Goal: Transaction & Acquisition: Purchase product/service

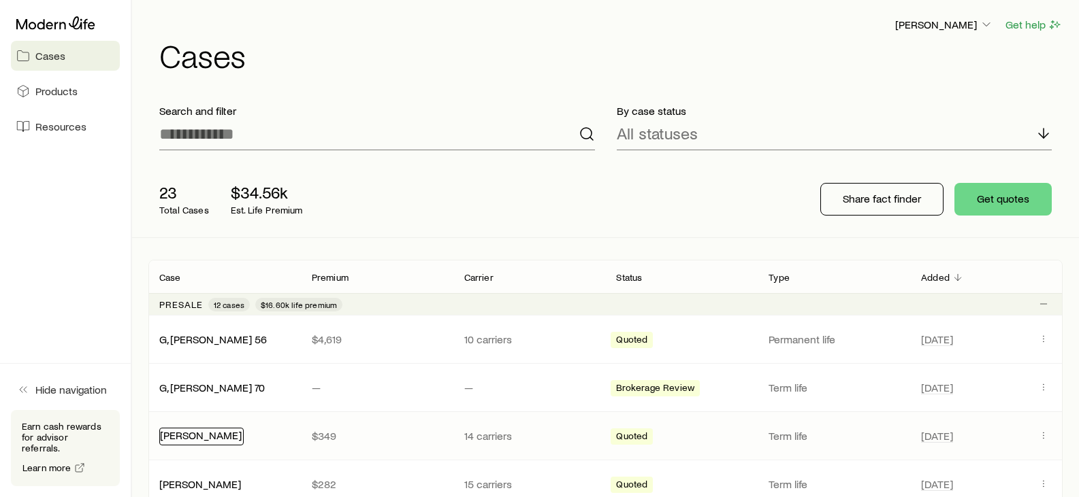
click at [183, 208] on link "[PERSON_NAME]" at bounding box center [201, 435] width 82 height 13
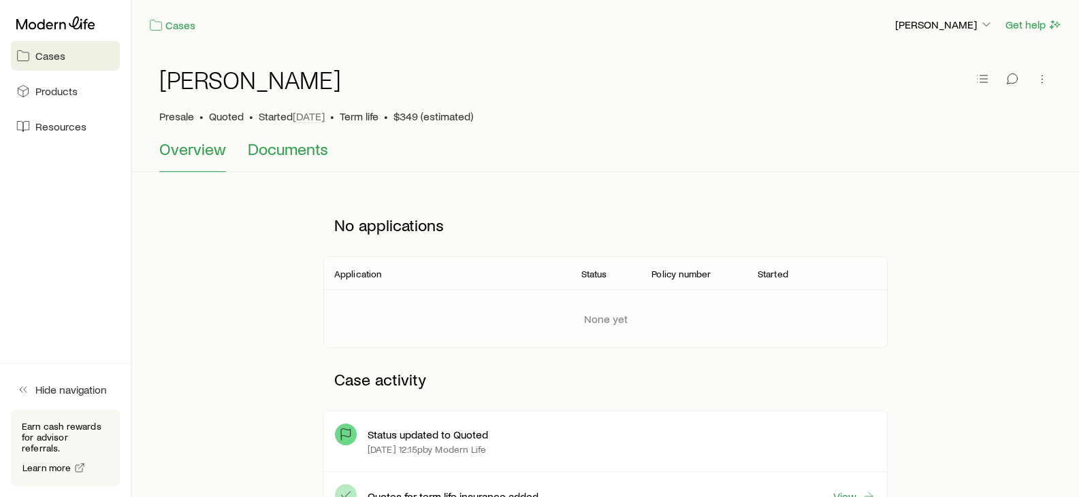
click at [299, 150] on span "Documents" at bounding box center [288, 149] width 80 height 19
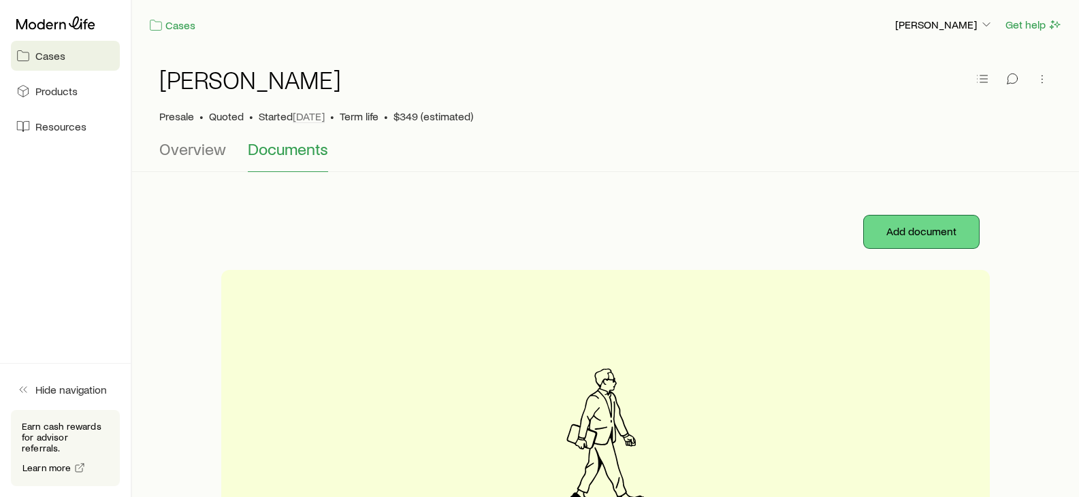
click at [538, 208] on button "Add document" at bounding box center [921, 232] width 115 height 33
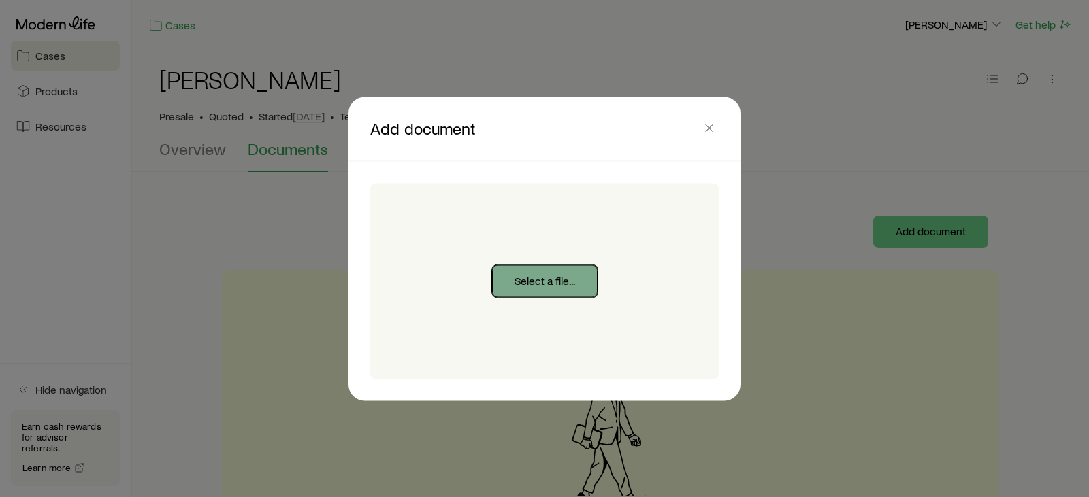
click at [526, 208] on button "Select a file..." at bounding box center [544, 281] width 105 height 33
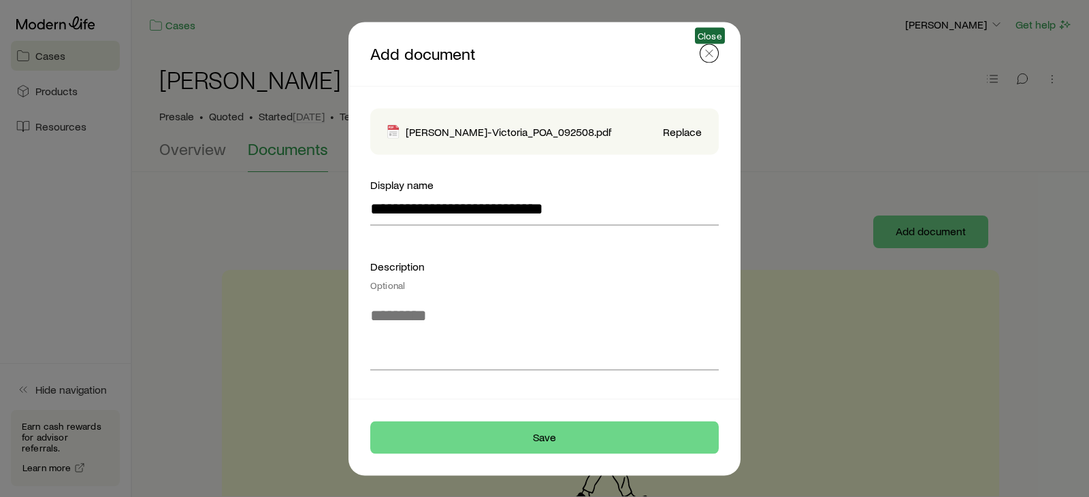
click at [538, 51] on icon "button" at bounding box center [709, 53] width 14 height 14
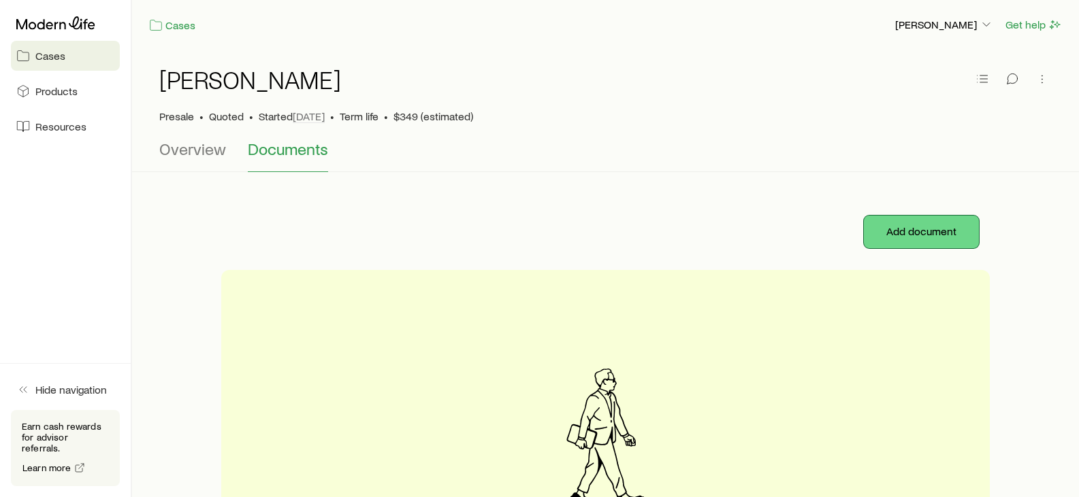
click at [538, 208] on button "Add document" at bounding box center [921, 232] width 115 height 33
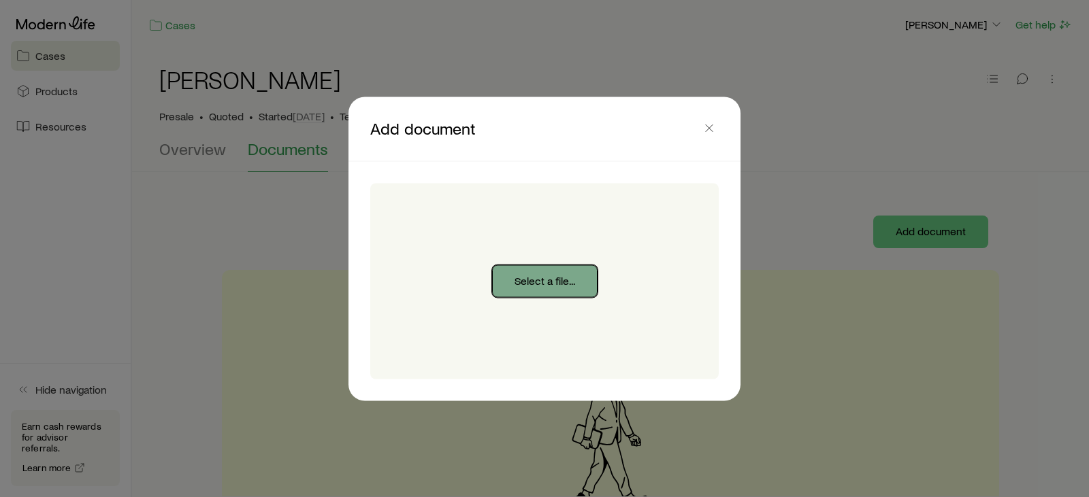
click at [529, 208] on button "Select a file..." at bounding box center [544, 281] width 105 height 33
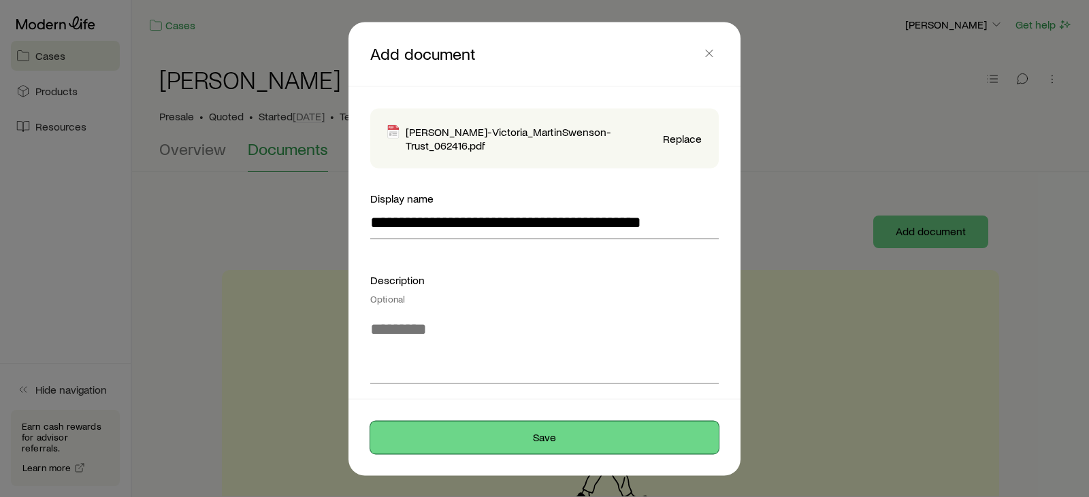
click at [538, 208] on button "Save" at bounding box center [544, 437] width 348 height 33
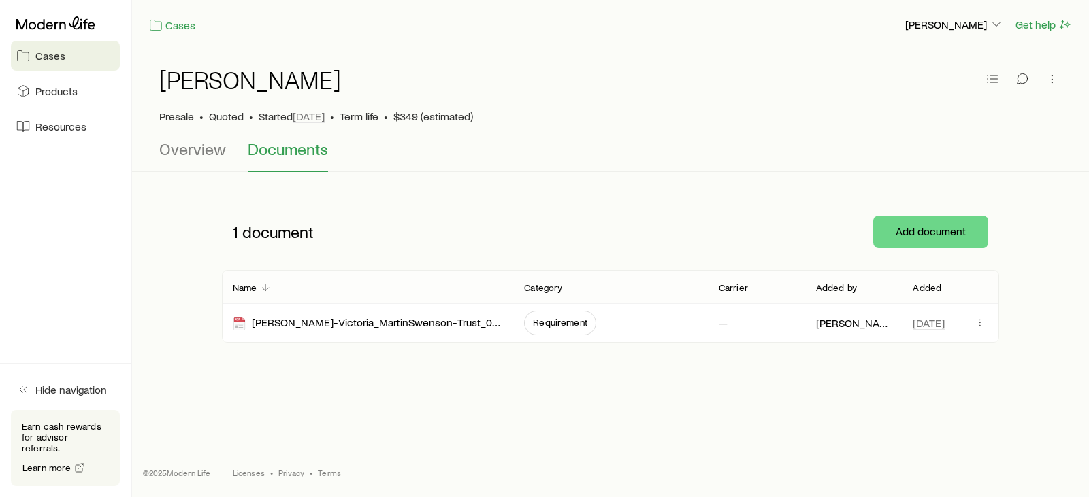
click at [48, 59] on span "Cases" at bounding box center [50, 56] width 30 height 14
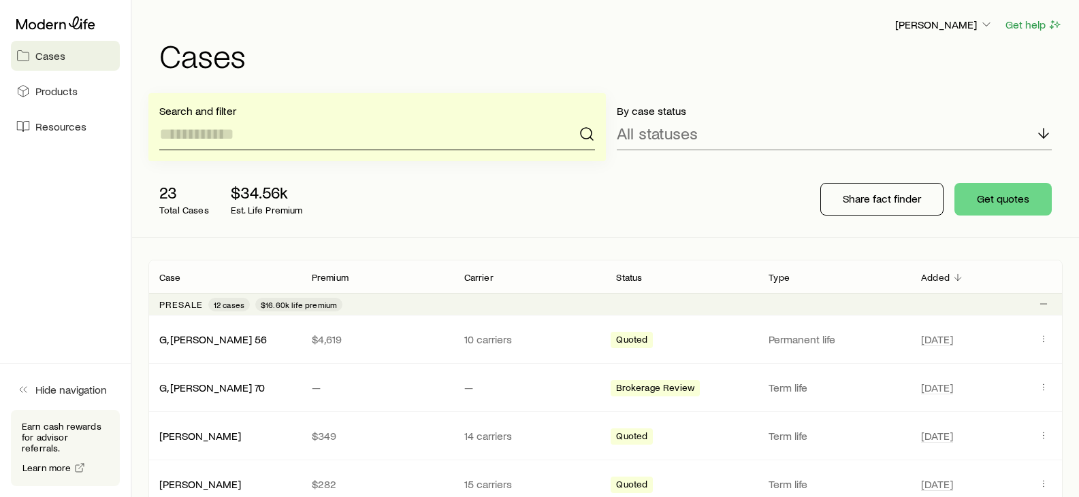
click at [275, 140] on input at bounding box center [377, 134] width 436 height 33
click at [170, 135] on input "*********" at bounding box center [377, 134] width 436 height 33
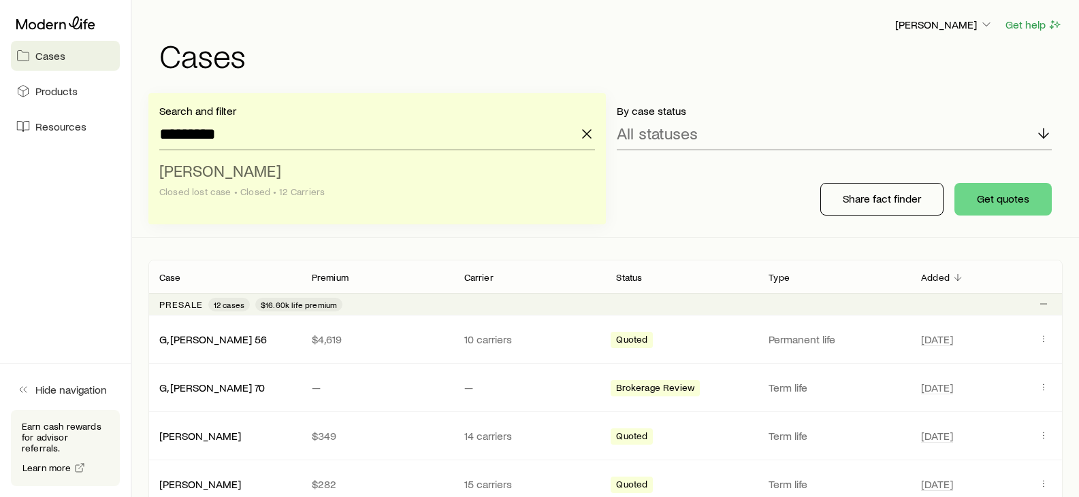
click at [258, 167] on span "[PERSON_NAME]" at bounding box center [220, 171] width 122 height 20
type input "**********"
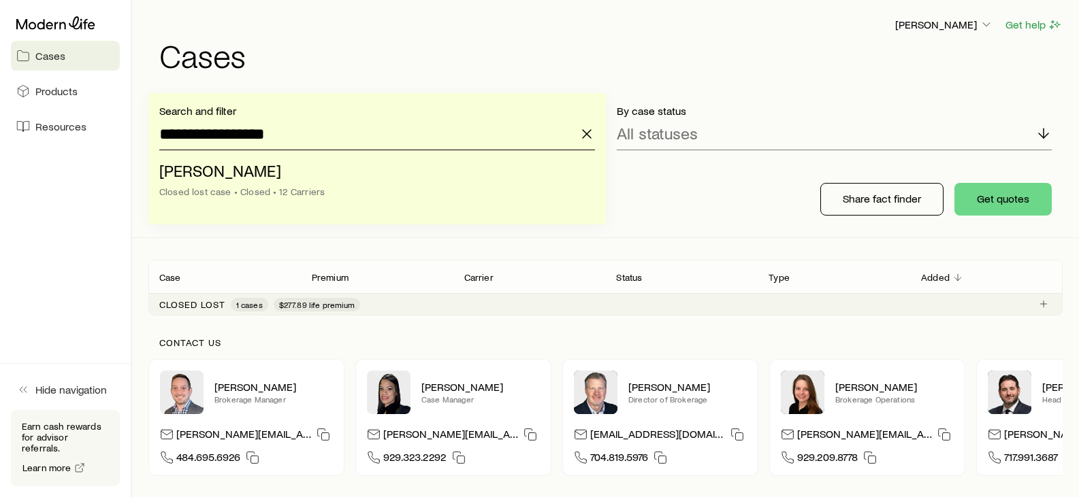
click at [386, 127] on input "**********" at bounding box center [377, 134] width 436 height 33
click at [538, 143] on div "All statuses" at bounding box center [835, 134] width 436 height 33
click at [421, 128] on input "**********" at bounding box center [377, 134] width 436 height 33
click at [538, 193] on button "Get quotes" at bounding box center [1002, 199] width 97 height 33
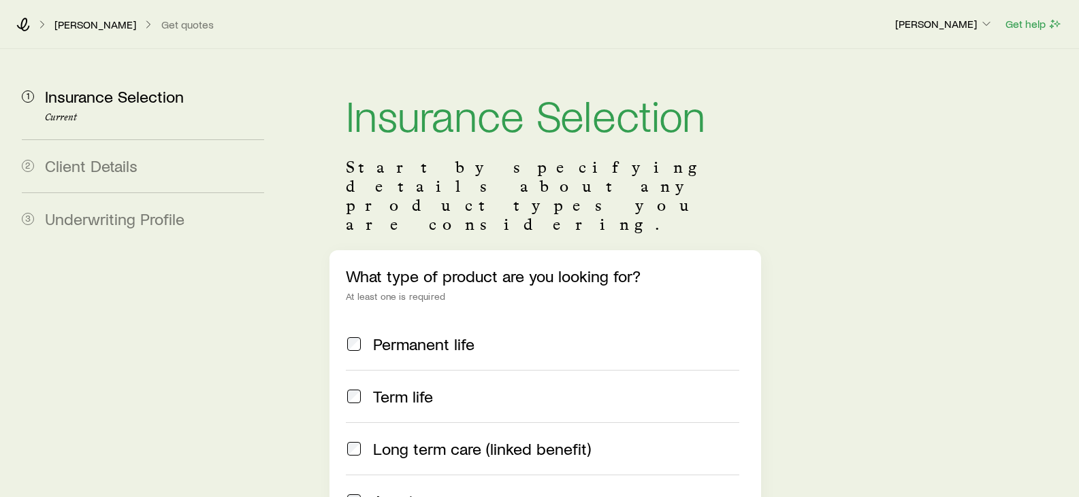
click at [346, 208] on span at bounding box center [354, 396] width 16 height 19
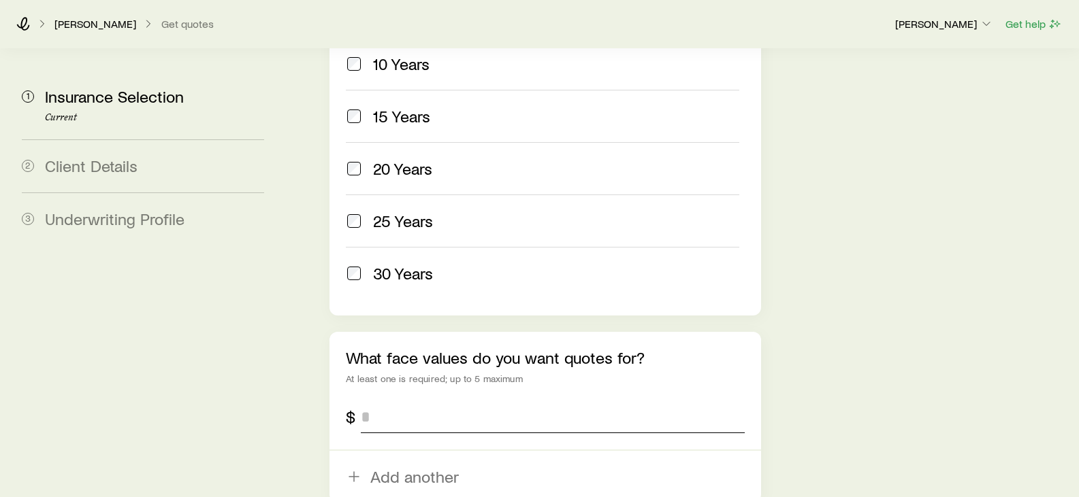
scroll to position [817, 0]
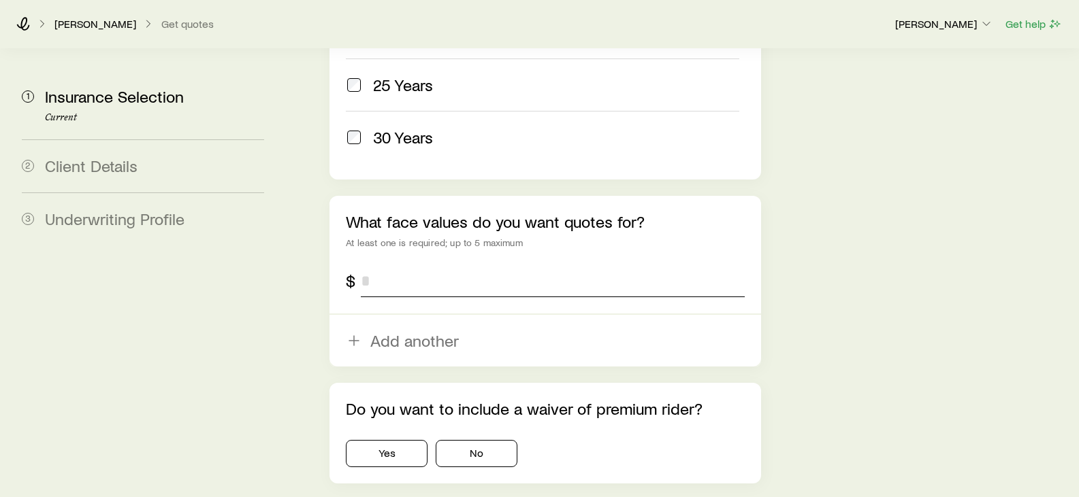
click at [422, 208] on input "tel" at bounding box center [552, 281] width 383 height 33
type input "*******"
click at [473, 208] on button "No" at bounding box center [477, 453] width 82 height 27
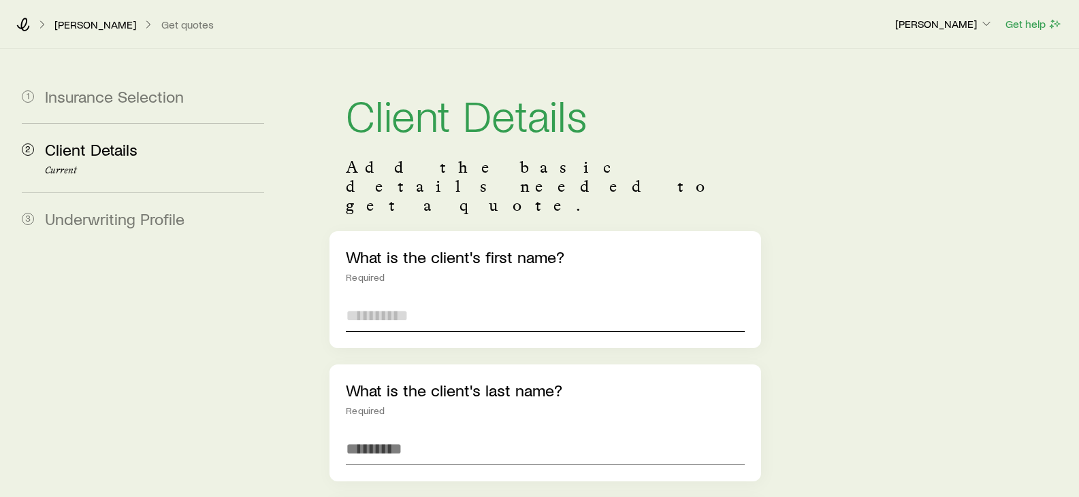
click at [429, 208] on input "text" at bounding box center [545, 315] width 398 height 33
type input "******"
click at [439, 208] on input "text" at bounding box center [545, 449] width 398 height 33
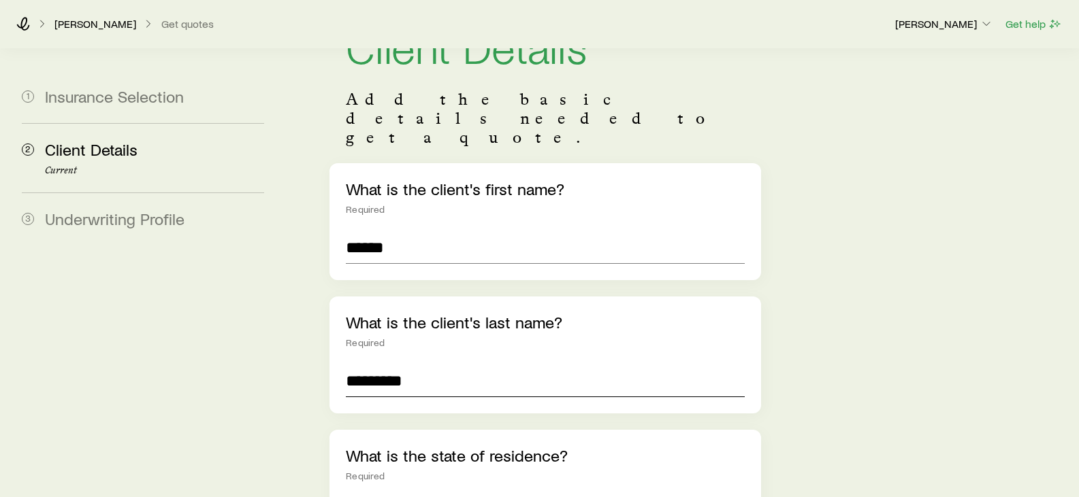
scroll to position [136, 0]
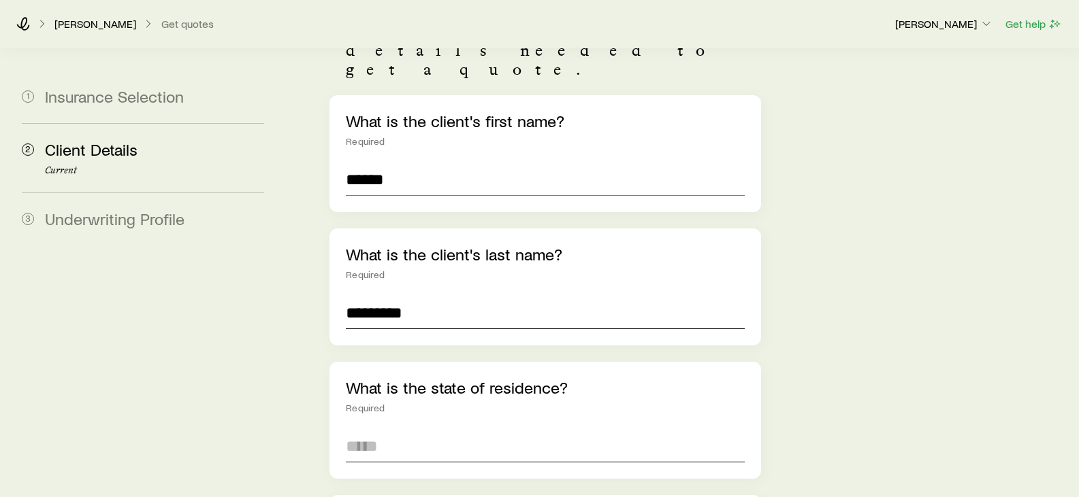
type input "*********"
click at [382, 208] on input at bounding box center [545, 446] width 398 height 33
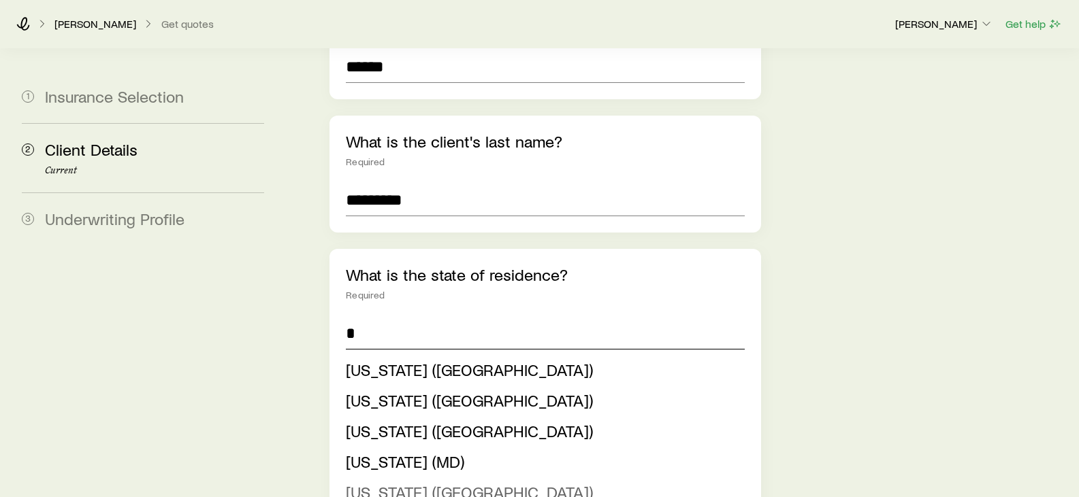
scroll to position [272, 0]
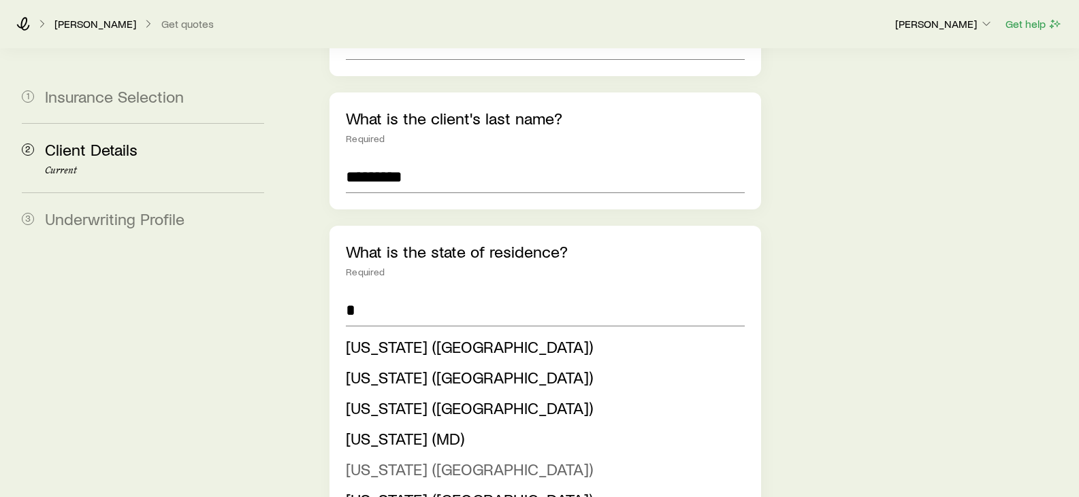
click at [395, 208] on span "[US_STATE] ([GEOGRAPHIC_DATA])" at bounding box center [469, 469] width 247 height 20
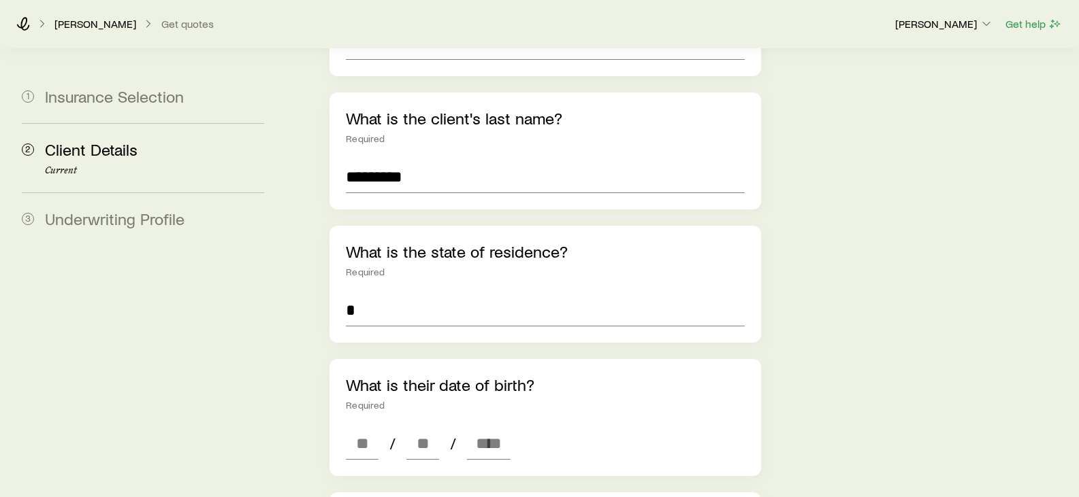
type input "**********"
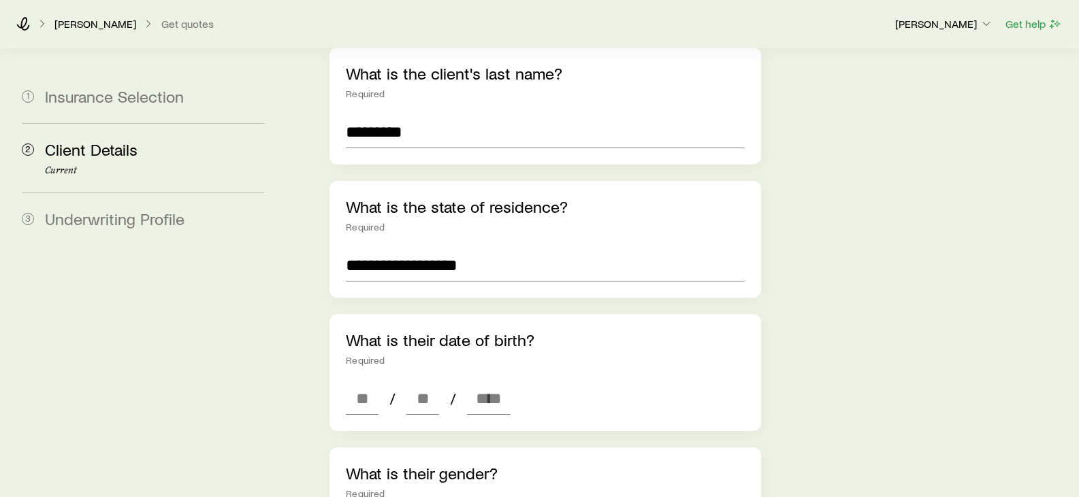
scroll to position [340, 0]
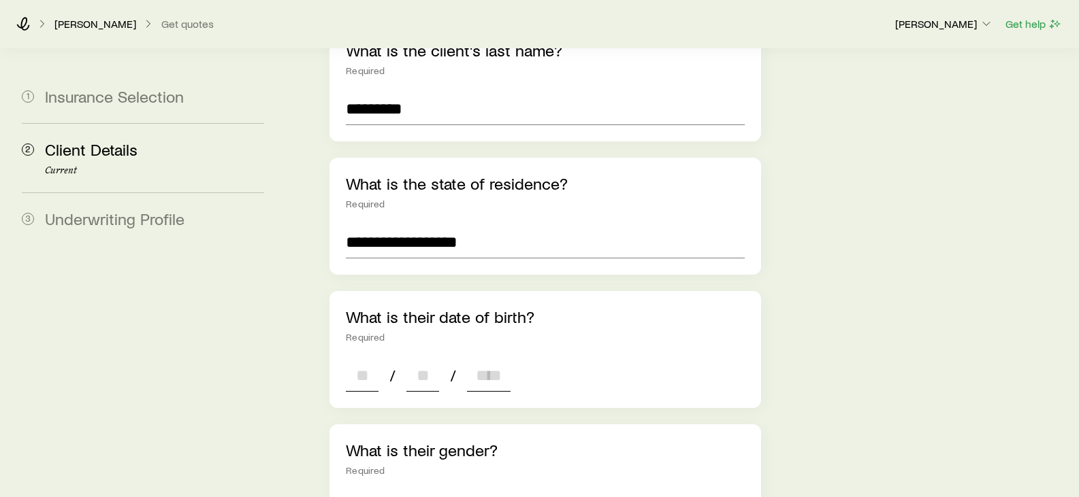
click at [361, 208] on input at bounding box center [362, 375] width 33 height 33
click at [376, 208] on input at bounding box center [362, 375] width 33 height 33
type input "**"
type input "****"
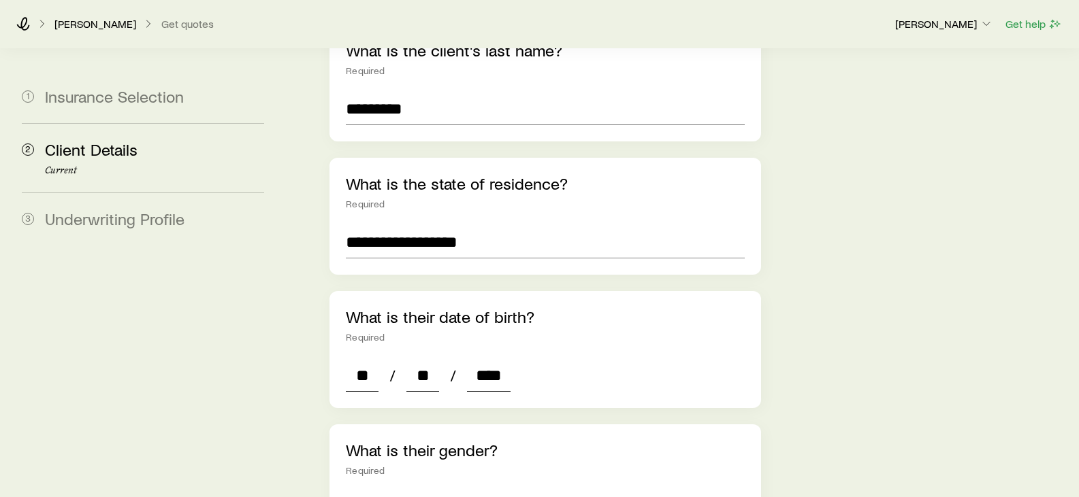
type input "*"
type input "****"
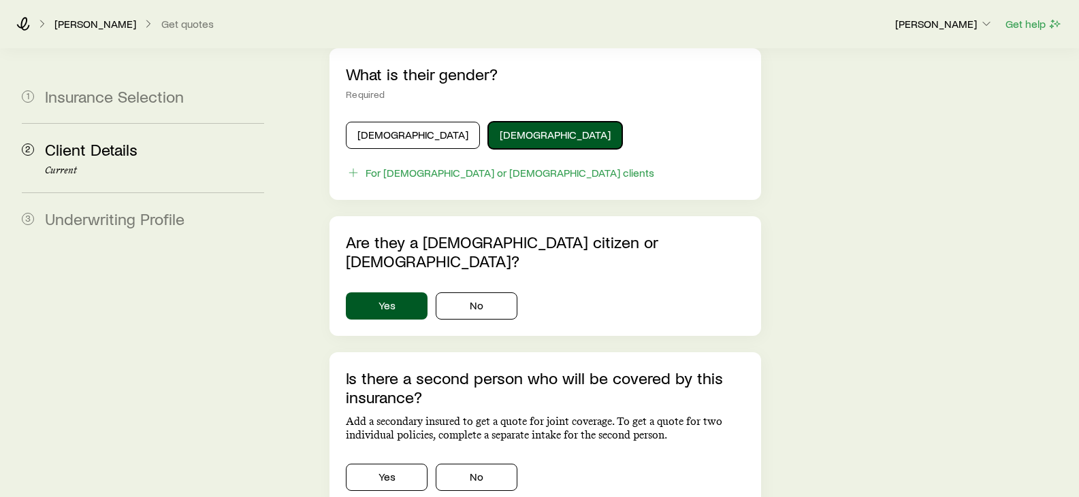
scroll to position [749, 0]
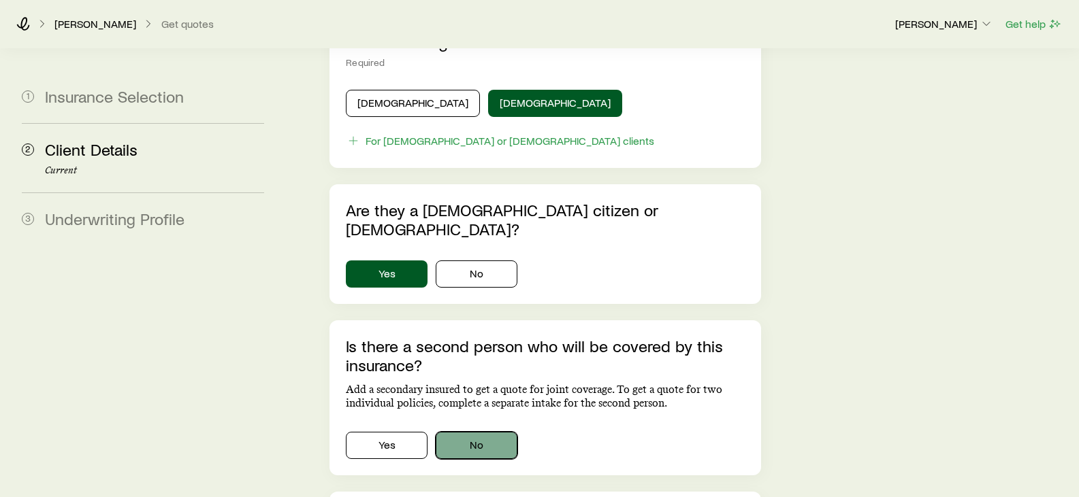
click at [487, 208] on button "No" at bounding box center [477, 445] width 82 height 27
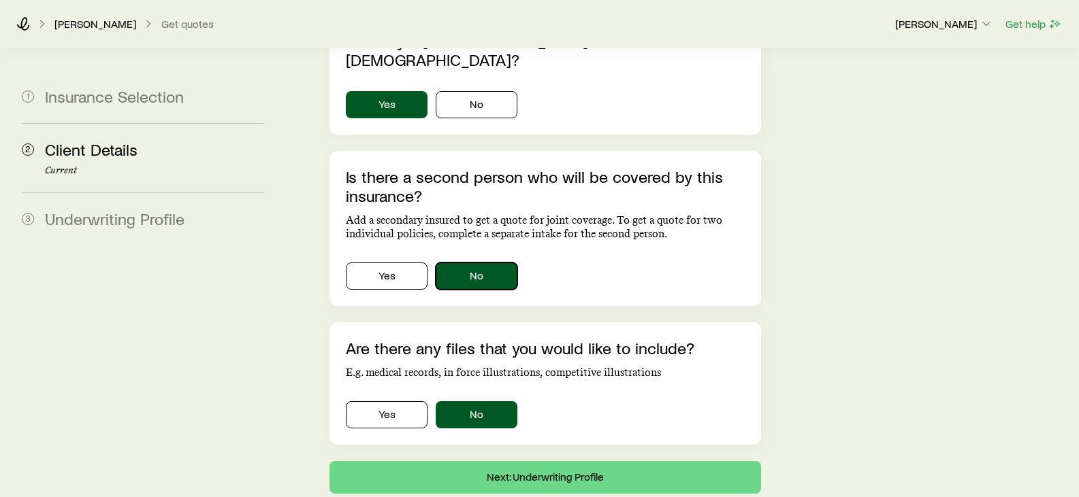
scroll to position [950, 0]
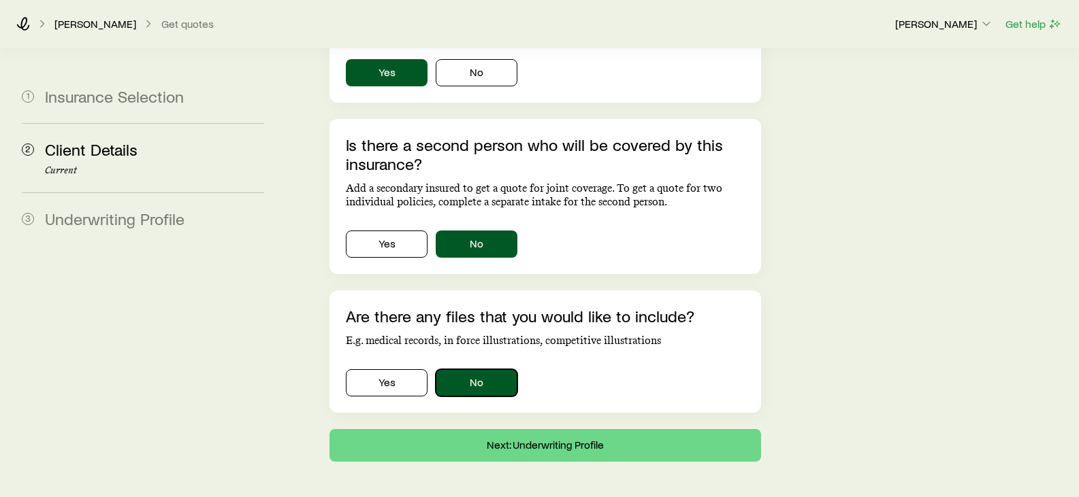
click at [476, 208] on button "No" at bounding box center [477, 383] width 82 height 27
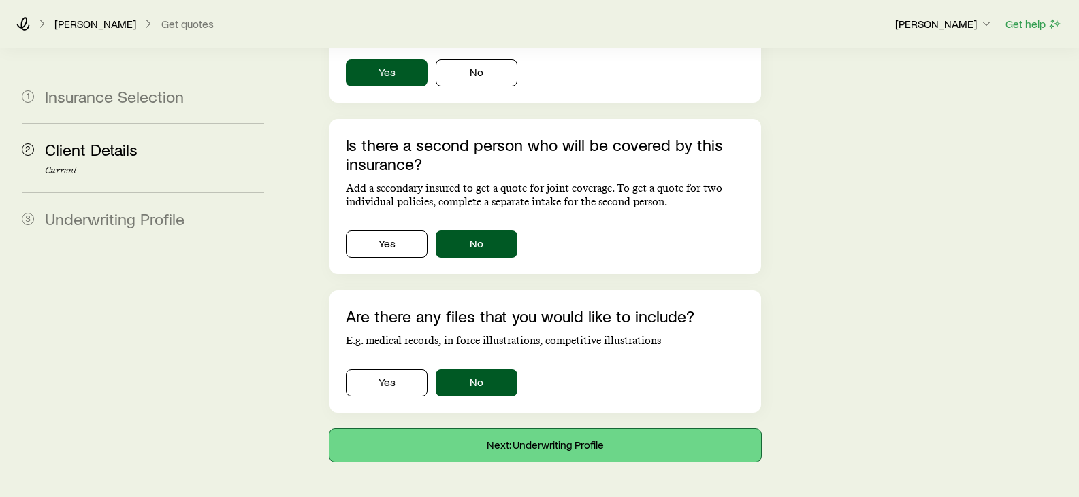
click at [503, 208] on button "Next: Underwriting Profile" at bounding box center [544, 445] width 431 height 33
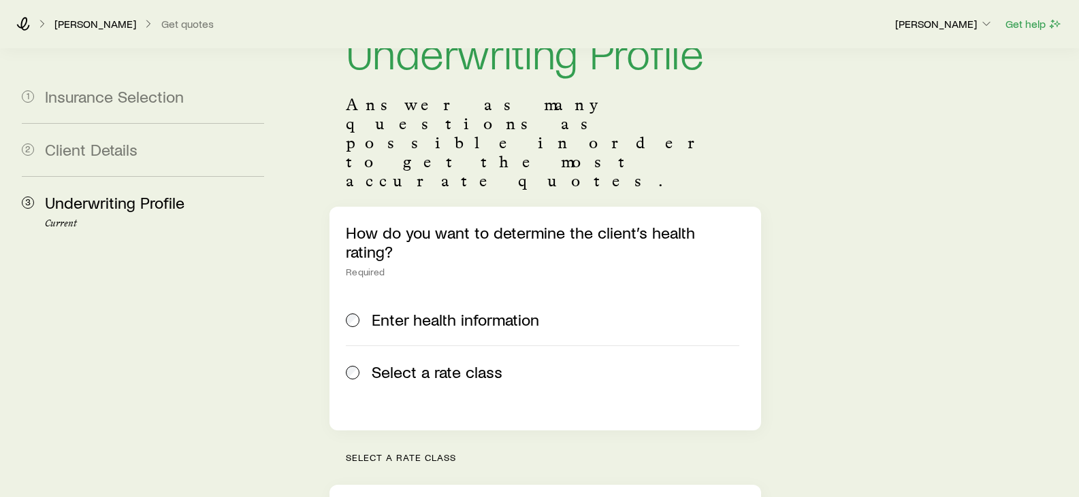
scroll to position [136, 0]
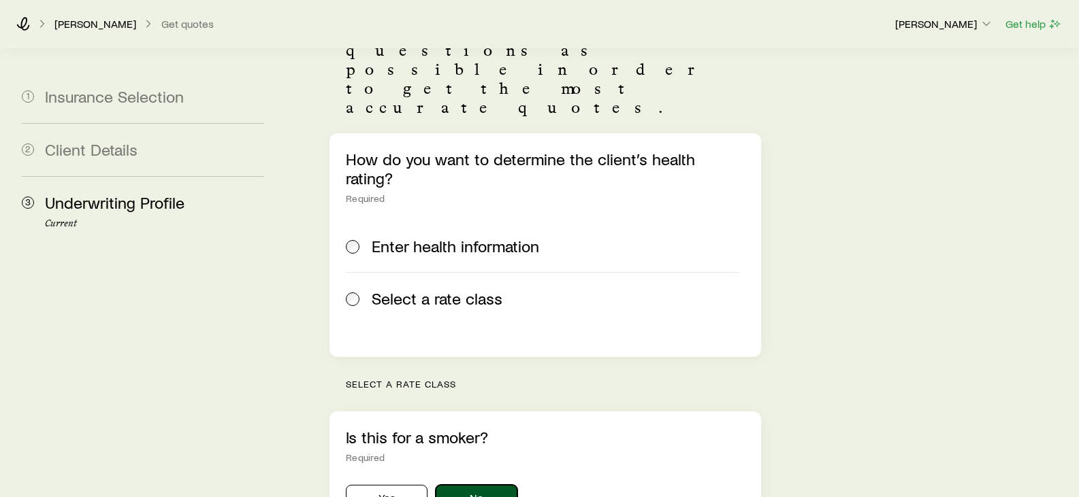
click at [509, 208] on button "No" at bounding box center [477, 498] width 82 height 27
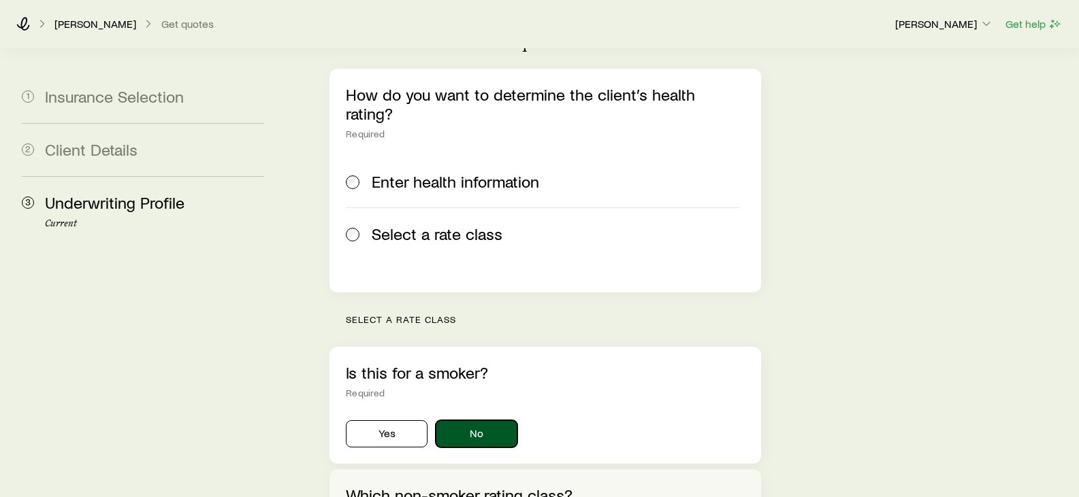
scroll to position [272, 0]
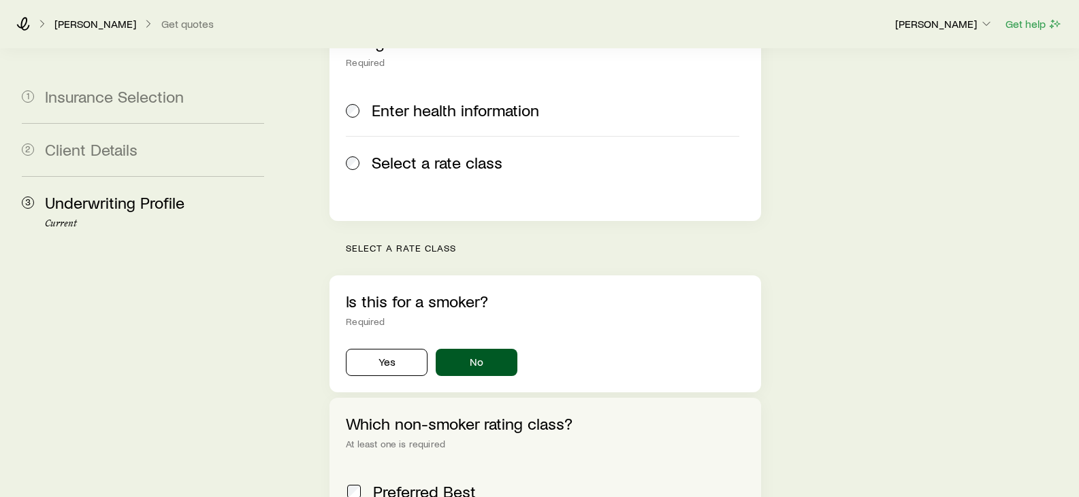
click at [361, 208] on span at bounding box center [354, 492] width 16 height 19
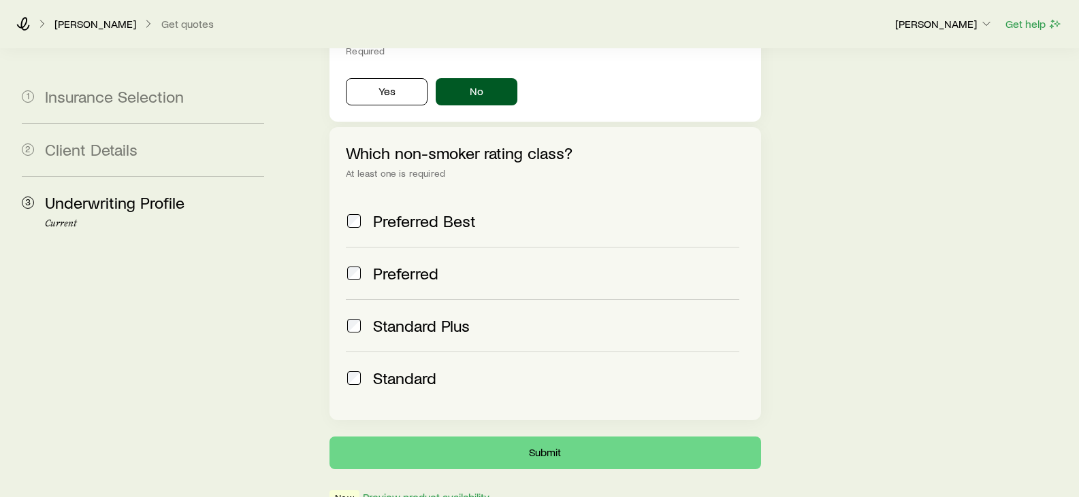
scroll to position [544, 0]
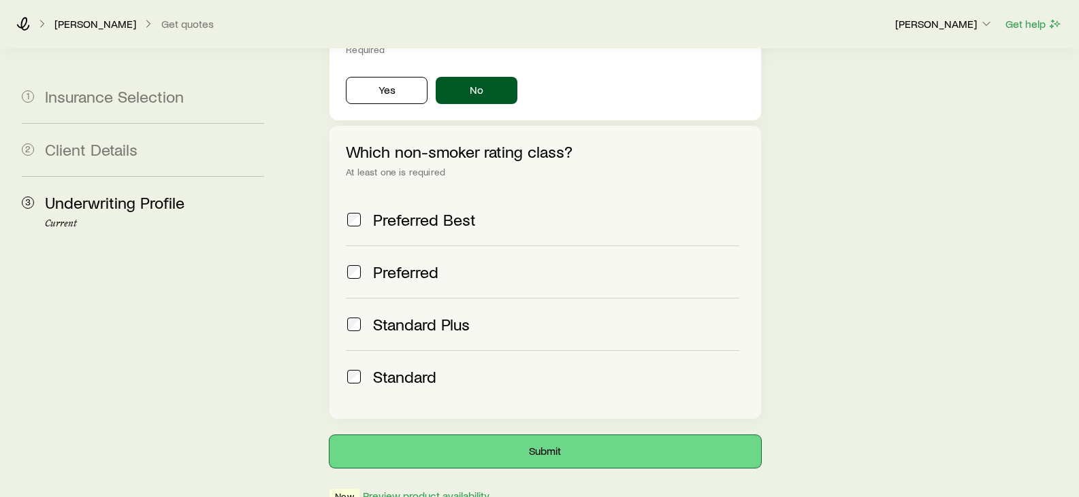
click at [538, 208] on button "Submit" at bounding box center [544, 452] width 431 height 33
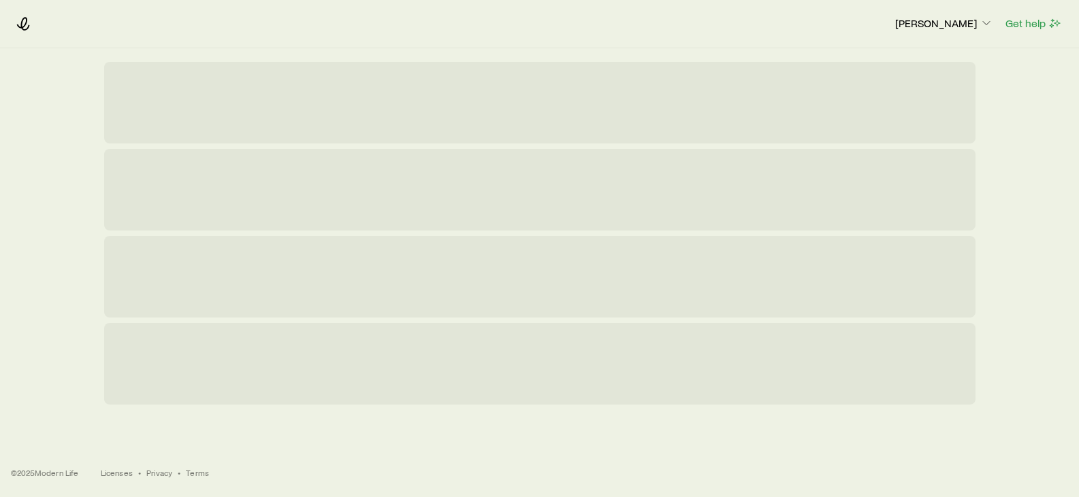
scroll to position [0, 0]
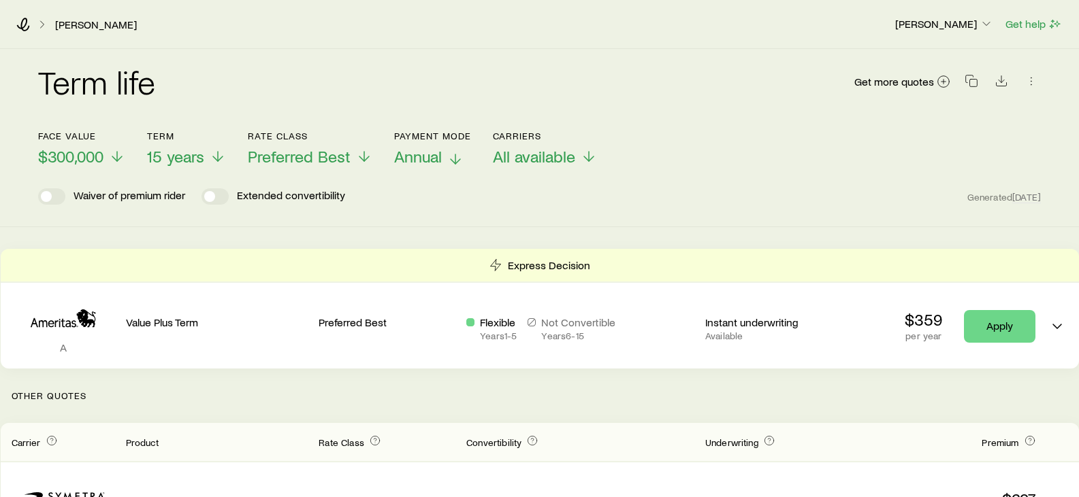
click at [451, 157] on icon at bounding box center [455, 159] width 16 height 16
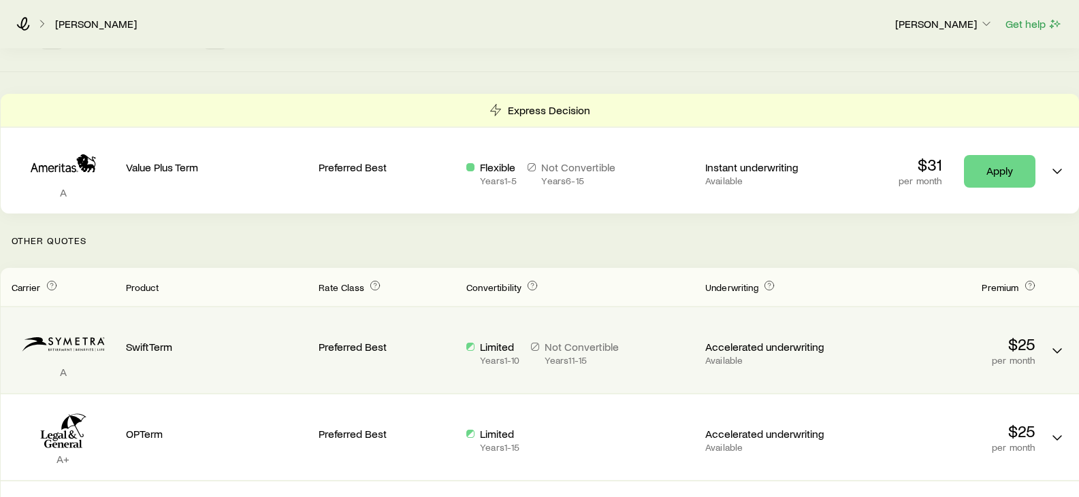
scroll to position [68, 0]
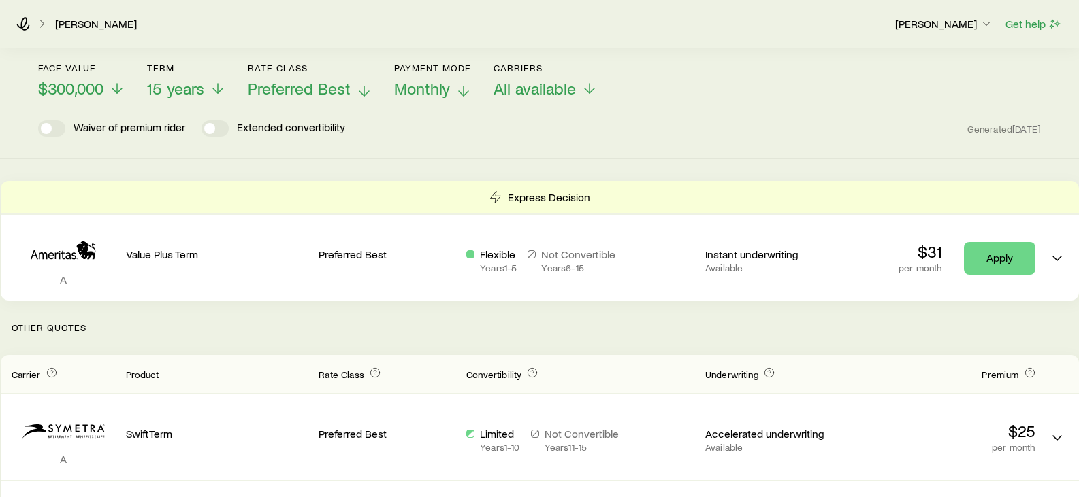
click at [363, 91] on icon at bounding box center [364, 91] width 16 height 16
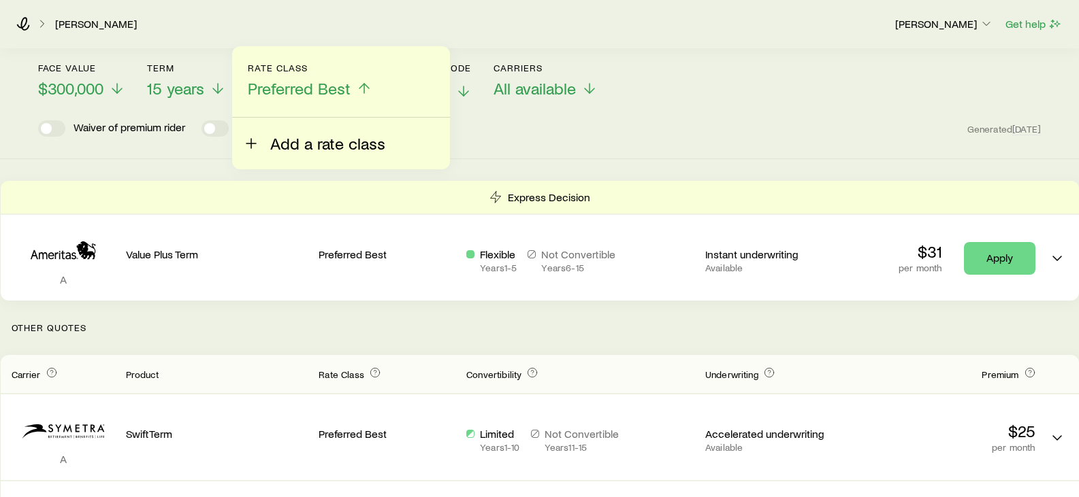
click at [255, 146] on icon at bounding box center [251, 143] width 16 height 16
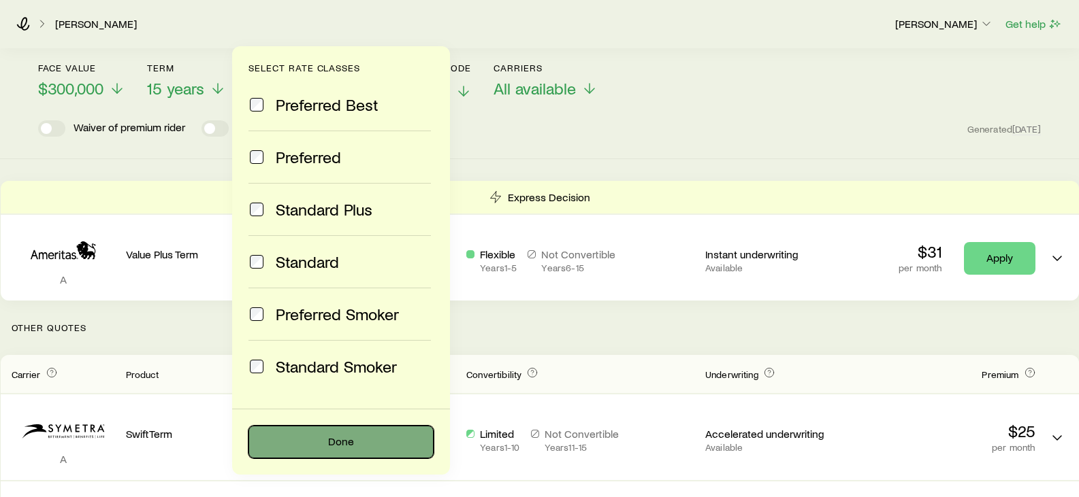
click at [337, 208] on button "Done" at bounding box center [340, 442] width 185 height 33
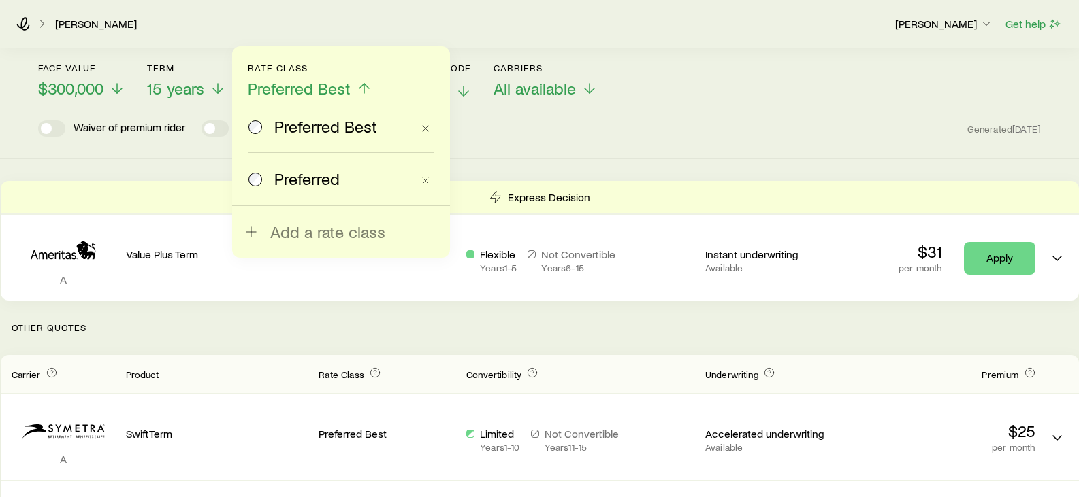
drag, startPoint x: 263, startPoint y: 177, endPoint x: 277, endPoint y: 180, distance: 14.0
click at [263, 177] on div "Preferred" at bounding box center [329, 178] width 163 height 19
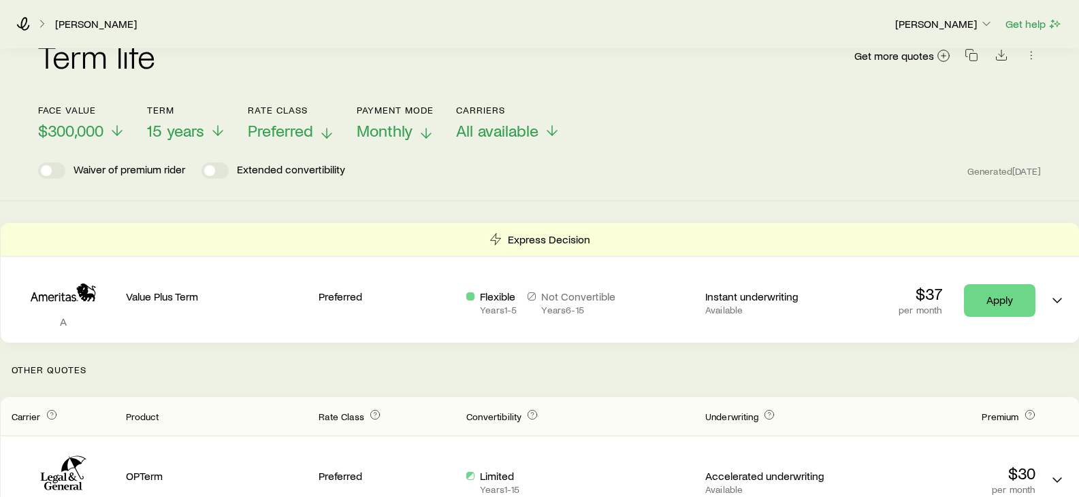
scroll to position [0, 0]
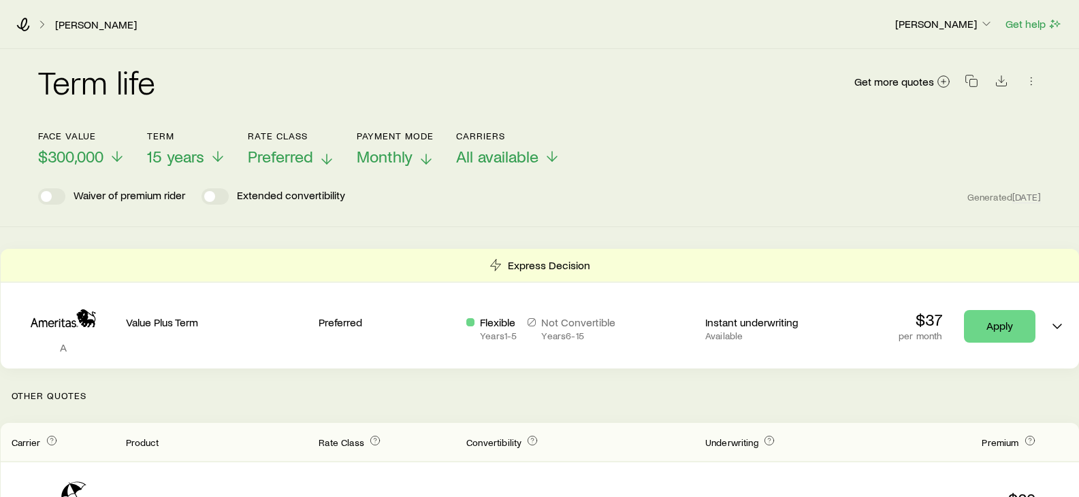
click at [327, 159] on line at bounding box center [327, 159] width 0 height 10
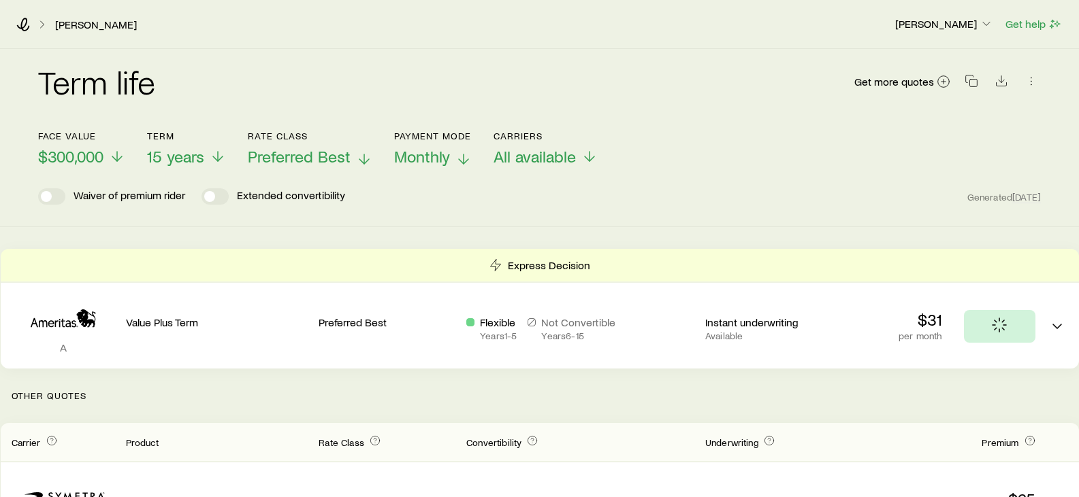
click at [360, 154] on icon at bounding box center [364, 159] width 16 height 16
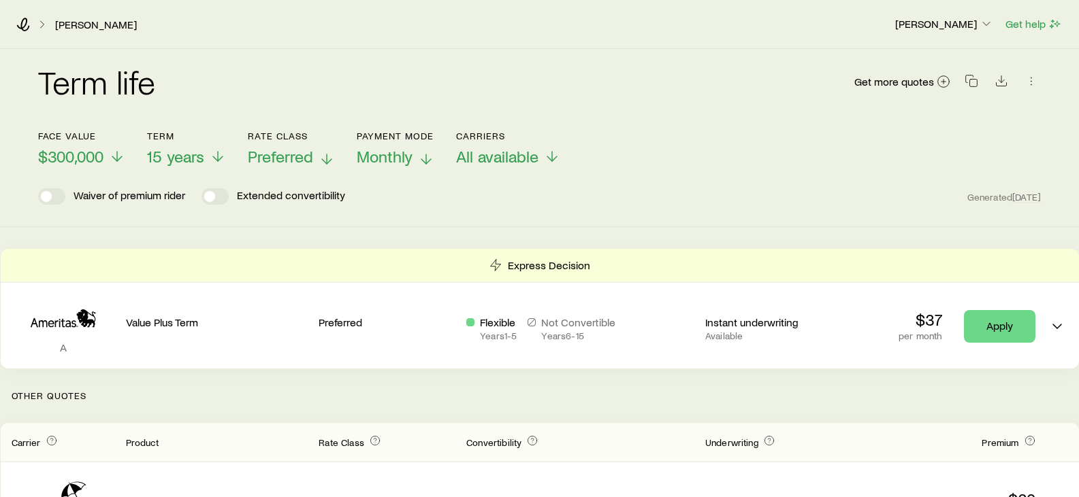
click at [308, 156] on span "Preferred" at bounding box center [280, 156] width 65 height 19
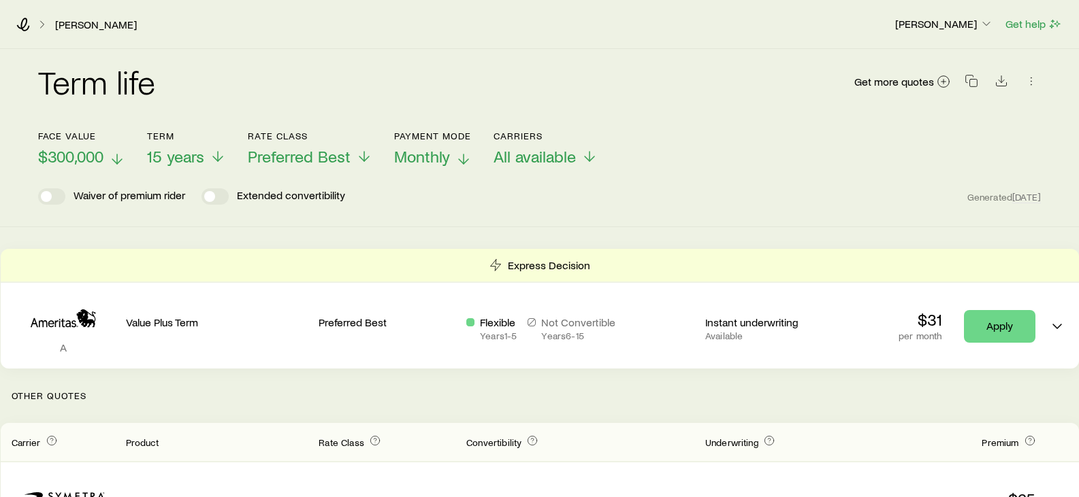
click at [114, 158] on icon at bounding box center [117, 159] width 16 height 16
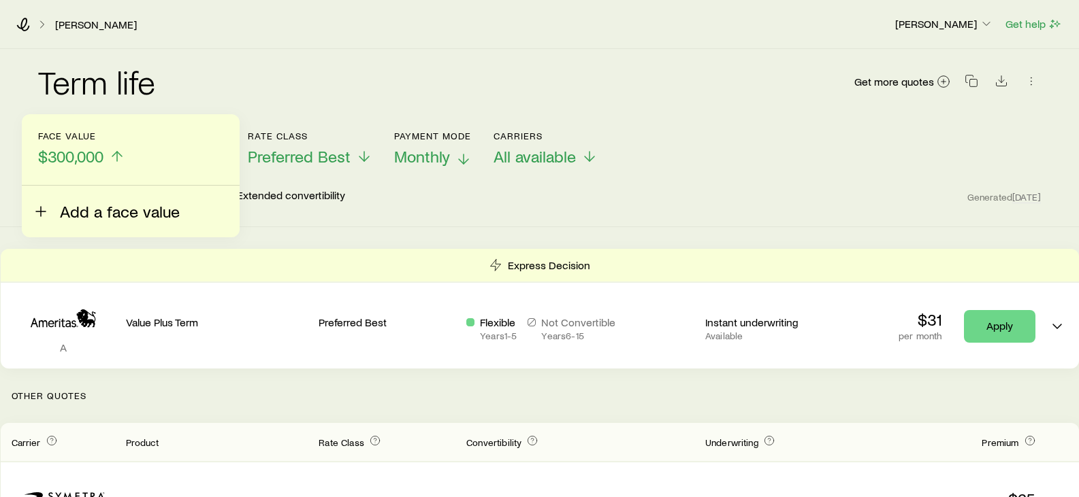
click at [37, 208] on icon at bounding box center [41, 211] width 16 height 16
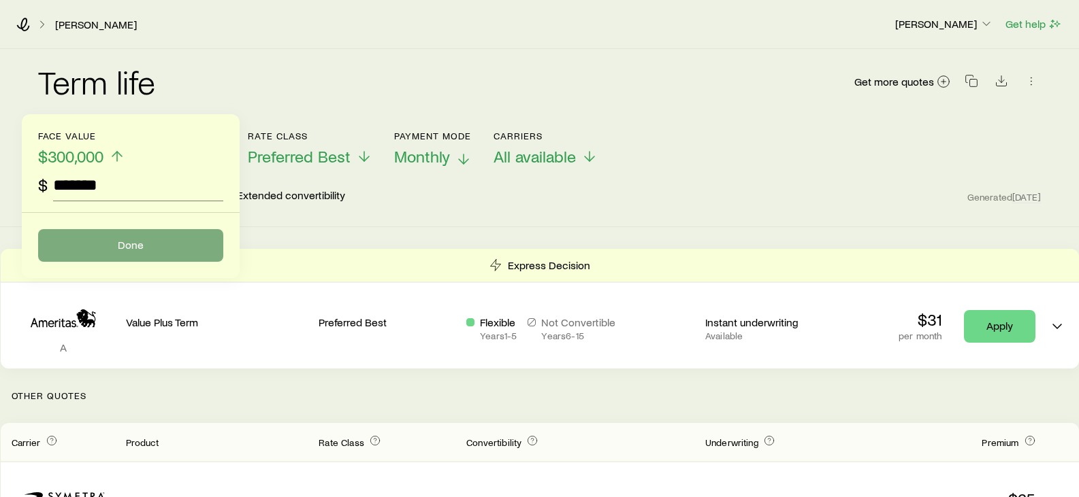
type input "*******"
click at [148, 208] on button "Done" at bounding box center [130, 245] width 185 height 33
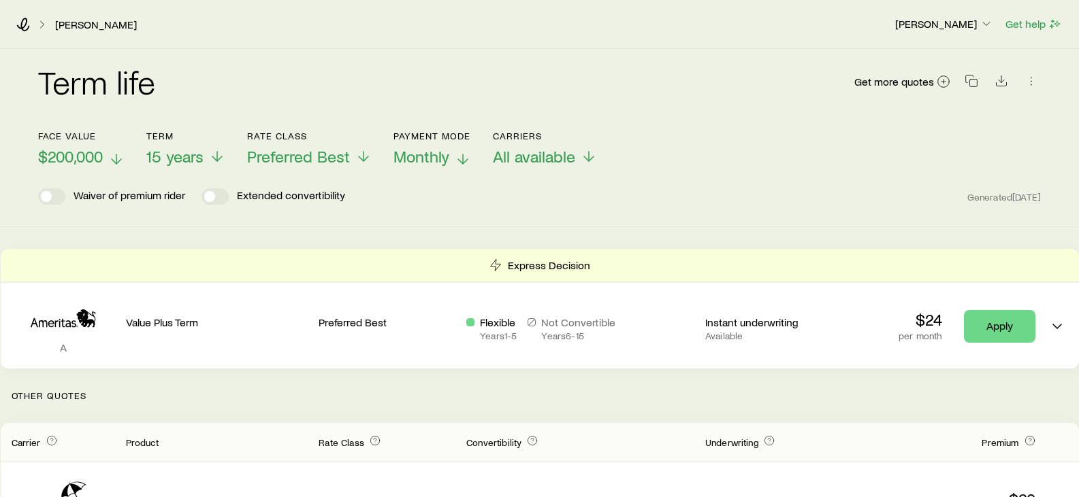
click at [114, 156] on icon at bounding box center [116, 159] width 16 height 16
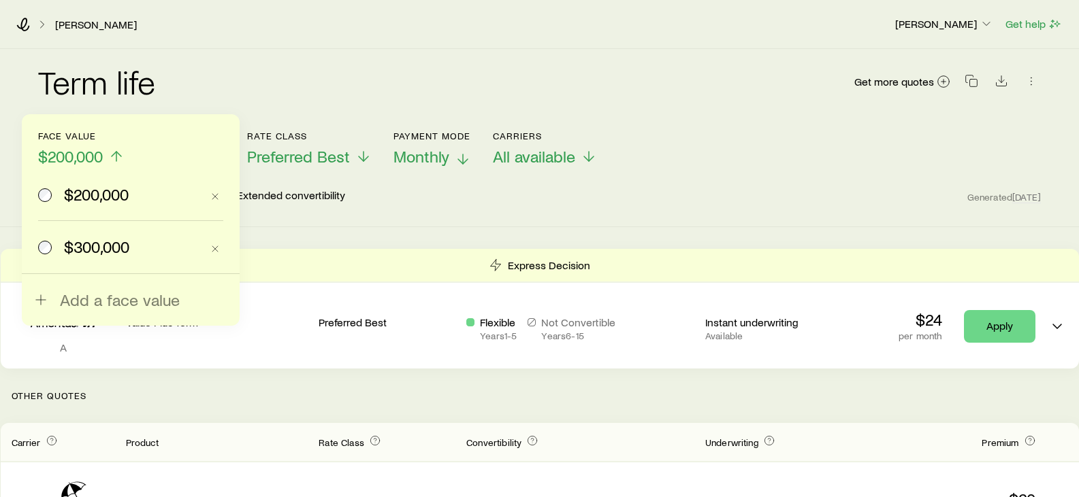
click at [119, 159] on icon at bounding box center [116, 156] width 16 height 16
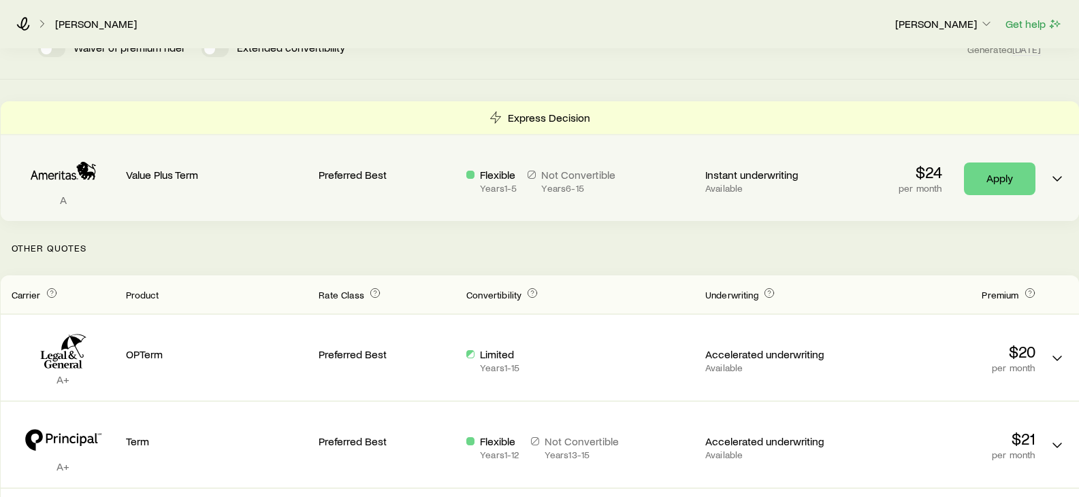
scroll to position [204, 0]
